Goal: Book appointment/travel/reservation

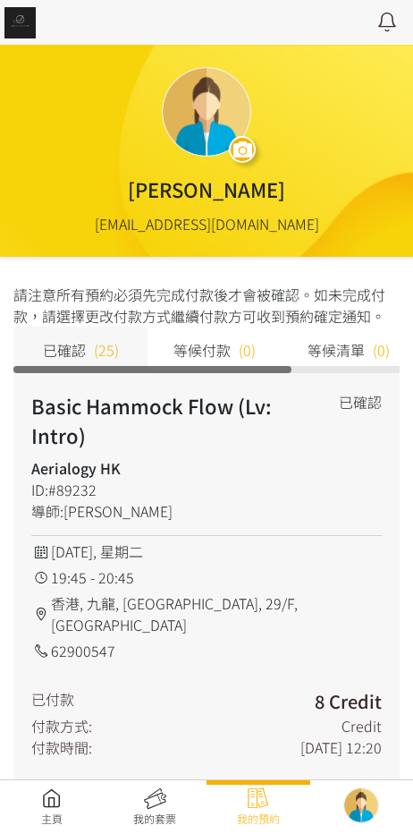
click at [61, 795] on link at bounding box center [52, 806] width 104 height 39
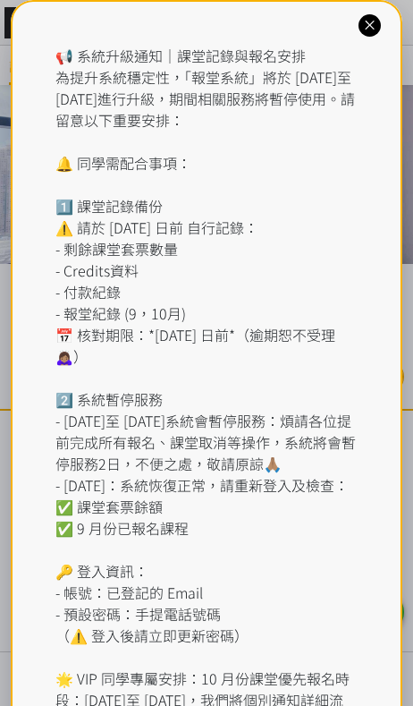
click at [374, 17] on icon at bounding box center [369, 25] width 17 height 17
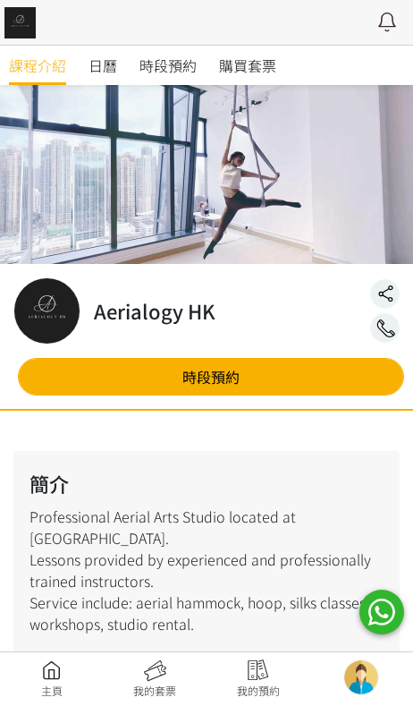
click at [191, 77] on link "時段預約" at bounding box center [168, 65] width 57 height 39
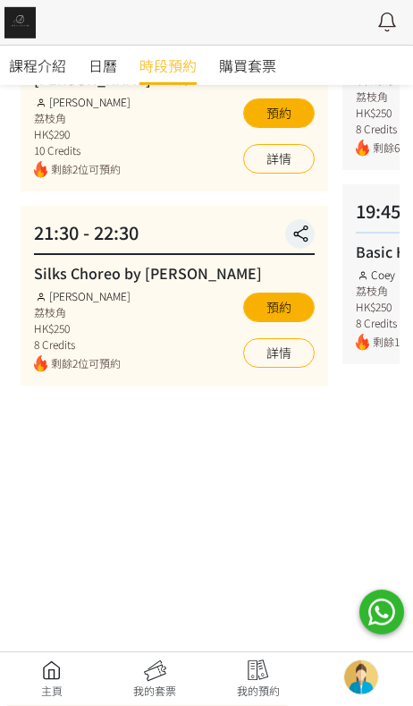
scroll to position [273, 0]
